Goal: Task Accomplishment & Management: Manage account settings

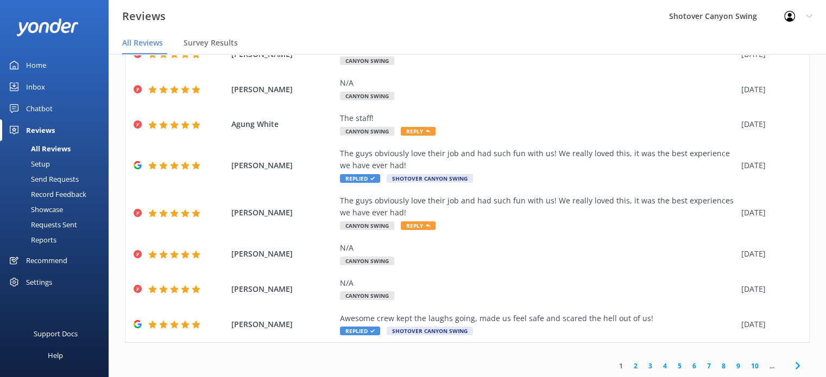
scroll to position [155, 0]
click at [791, 363] on icon at bounding box center [797, 365] width 13 height 13
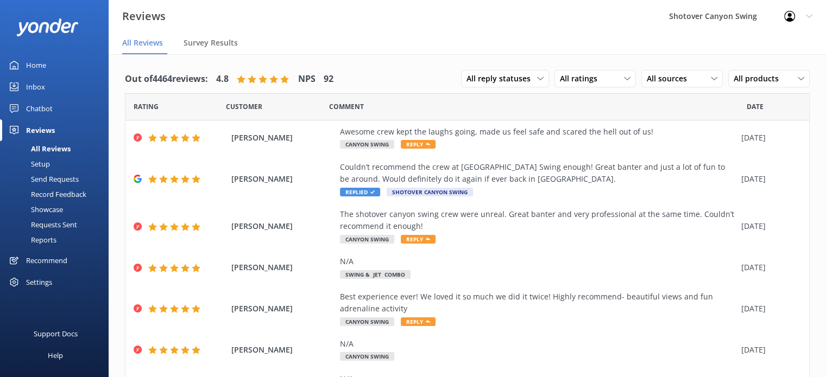
scroll to position [179, 0]
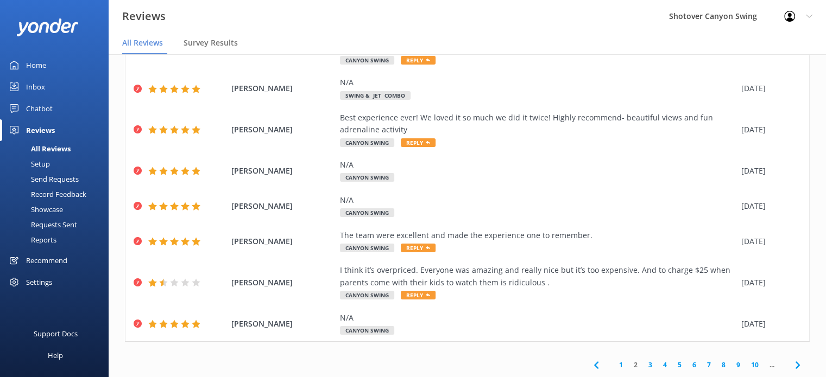
click at [590, 362] on icon at bounding box center [596, 365] width 13 height 13
